Goal: Information Seeking & Learning: Learn about a topic

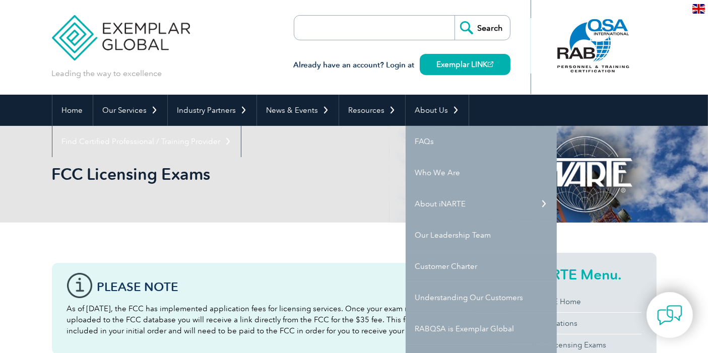
click at [424, 115] on link "About Us" at bounding box center [437, 110] width 63 height 31
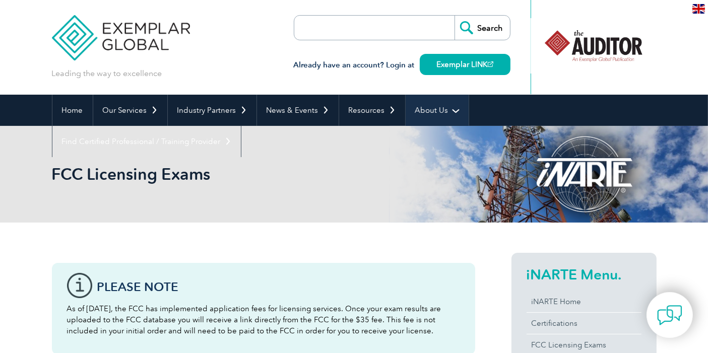
click at [440, 108] on link "About Us" at bounding box center [437, 110] width 63 height 31
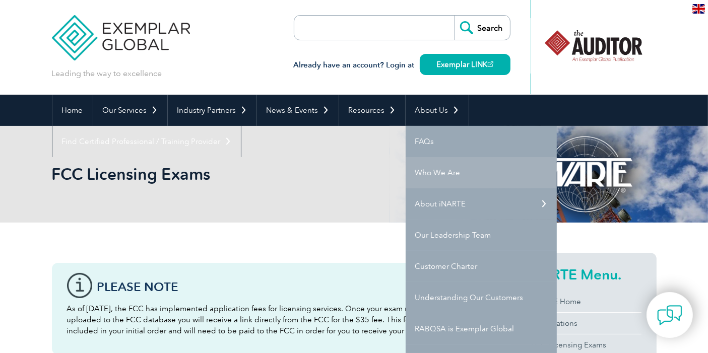
click at [470, 173] on link "Who We Are" at bounding box center [481, 172] width 151 height 31
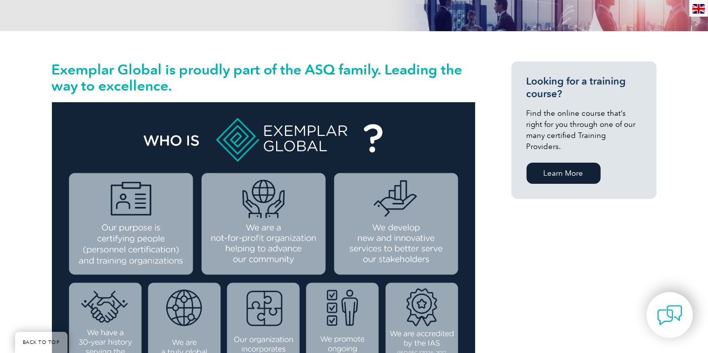
scroll to position [112, 0]
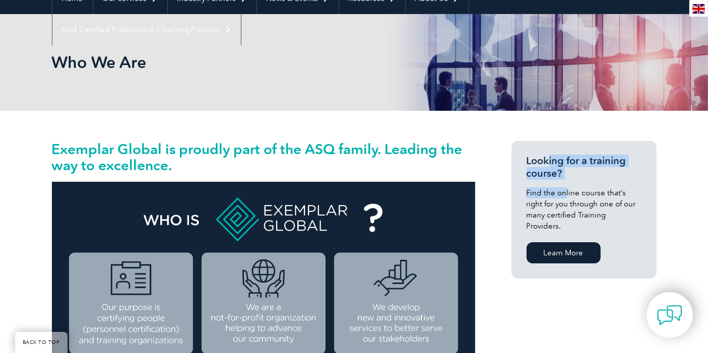
drag, startPoint x: 563, startPoint y: 181, endPoint x: 569, endPoint y: 190, distance: 10.9
click at [569, 190] on div "Looking for a training course? Find the online course that’s right for you thro…" at bounding box center [583, 210] width 145 height 138
click at [568, 245] on link "Learn More" at bounding box center [563, 252] width 74 height 21
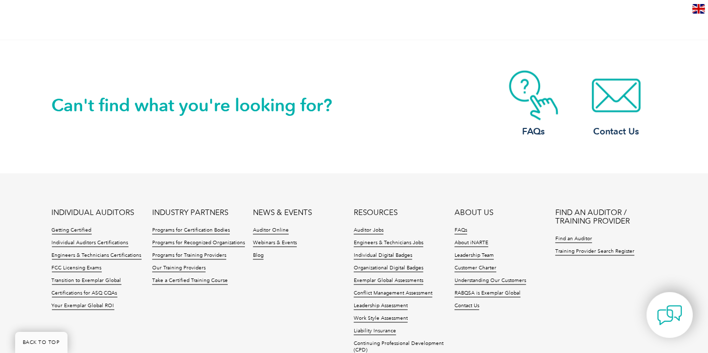
scroll to position [1791, 0]
